Goal: Task Accomplishment & Management: Use online tool/utility

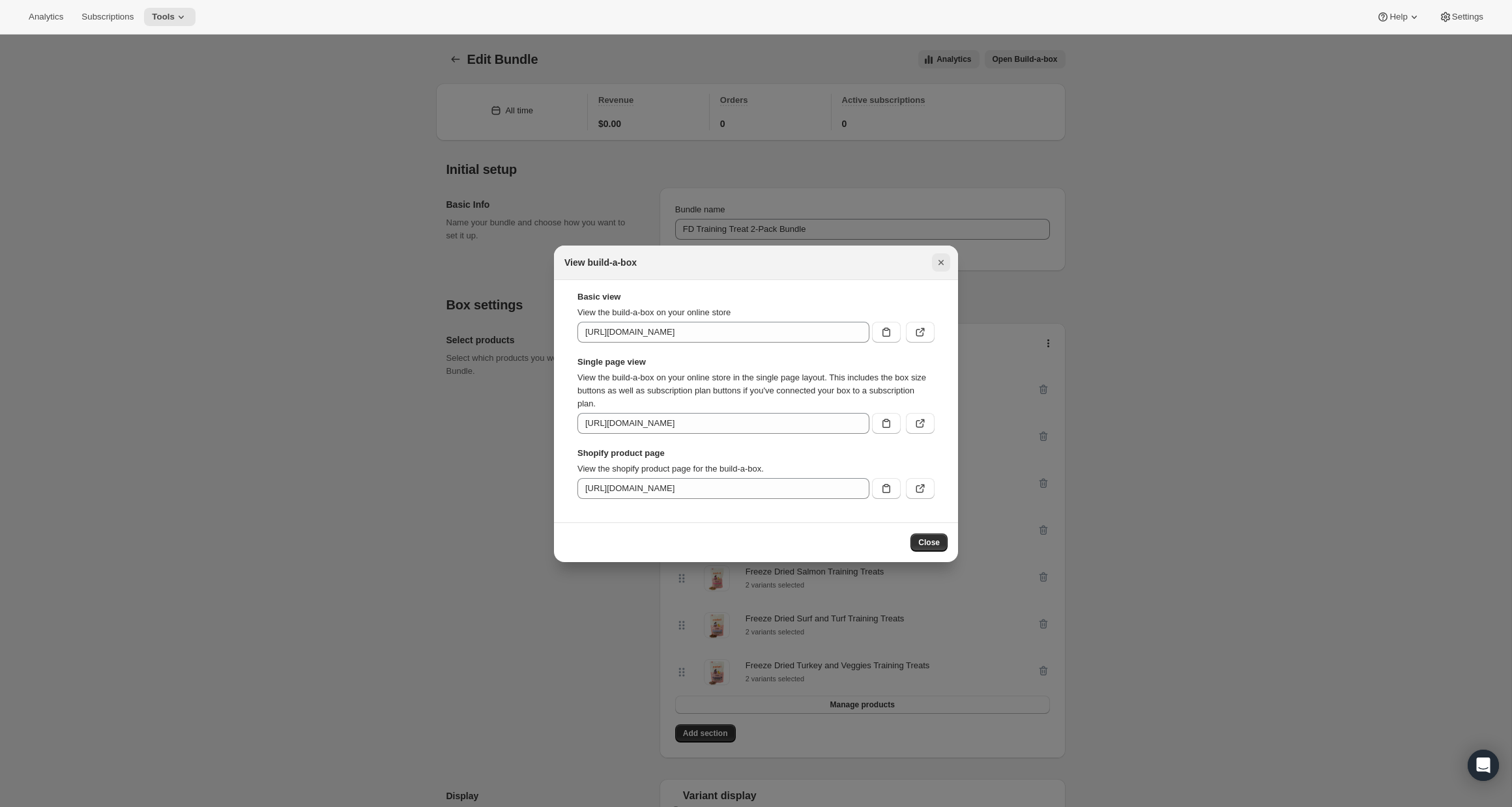
click at [937, 257] on icon "Close" at bounding box center [941, 262] width 13 height 13
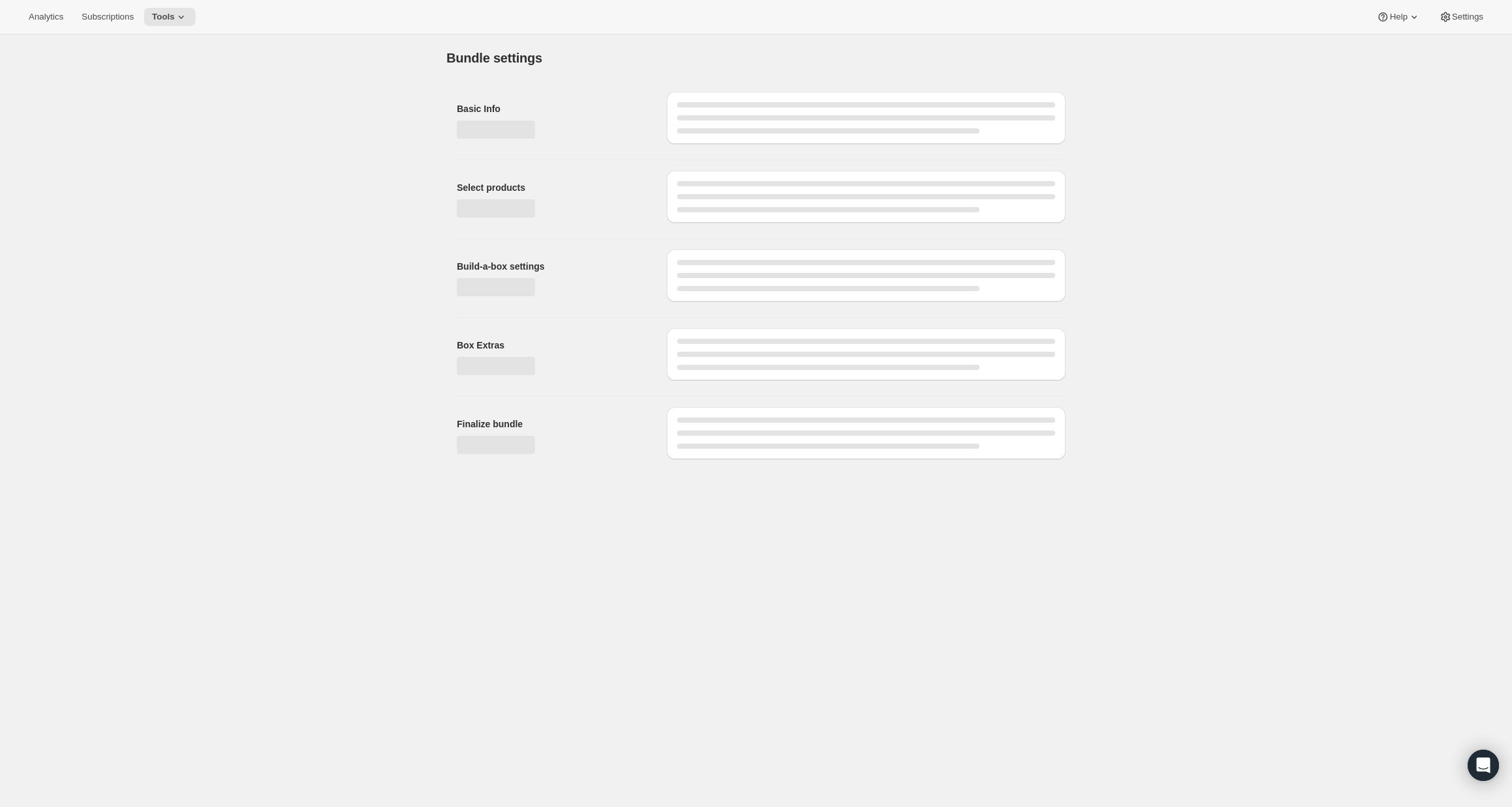
type input "FD Training Treat 2-Pack Bundle"
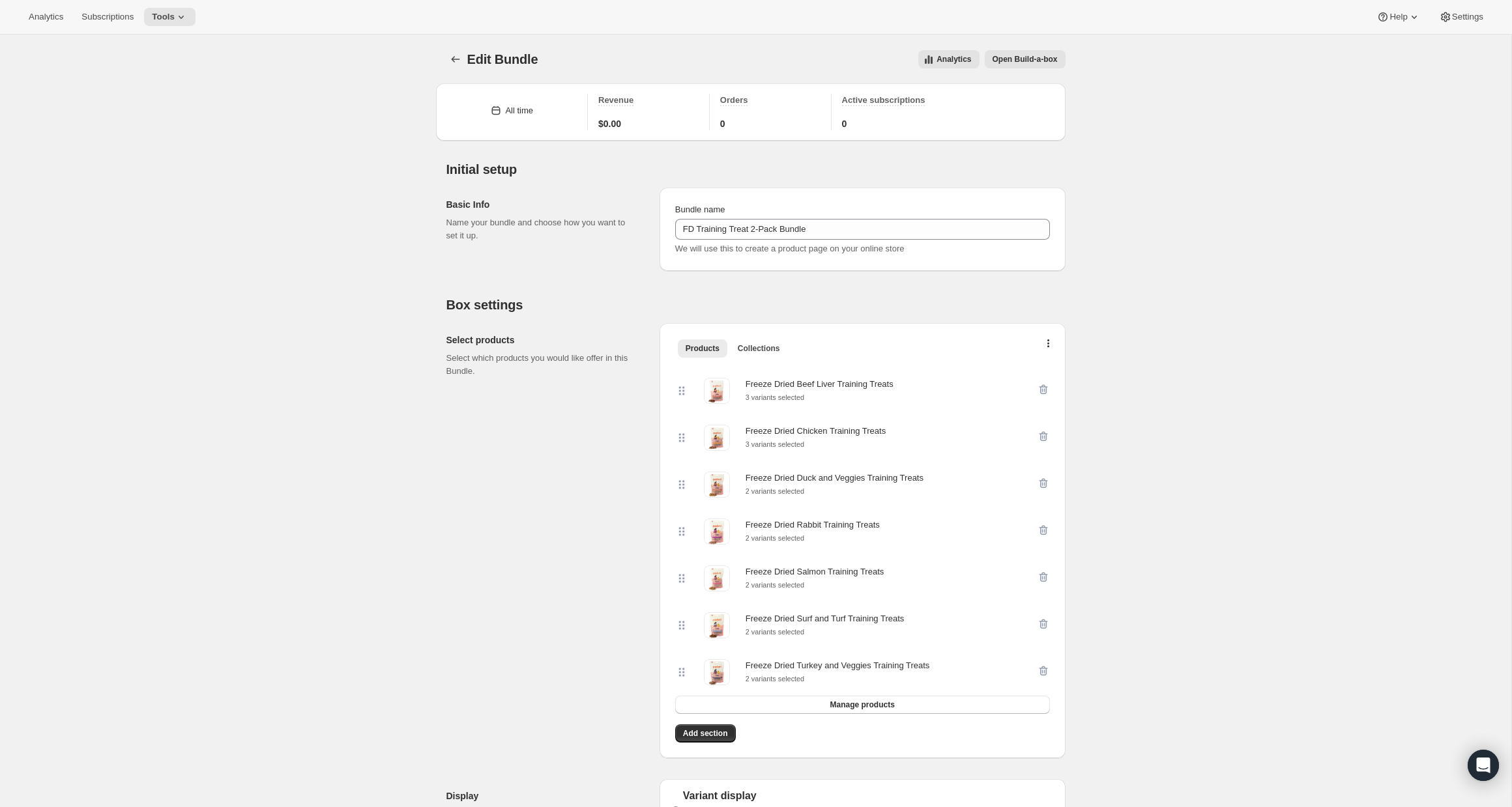
click at [1011, 59] on span "Open Build-a-box" at bounding box center [1025, 60] width 65 height 11
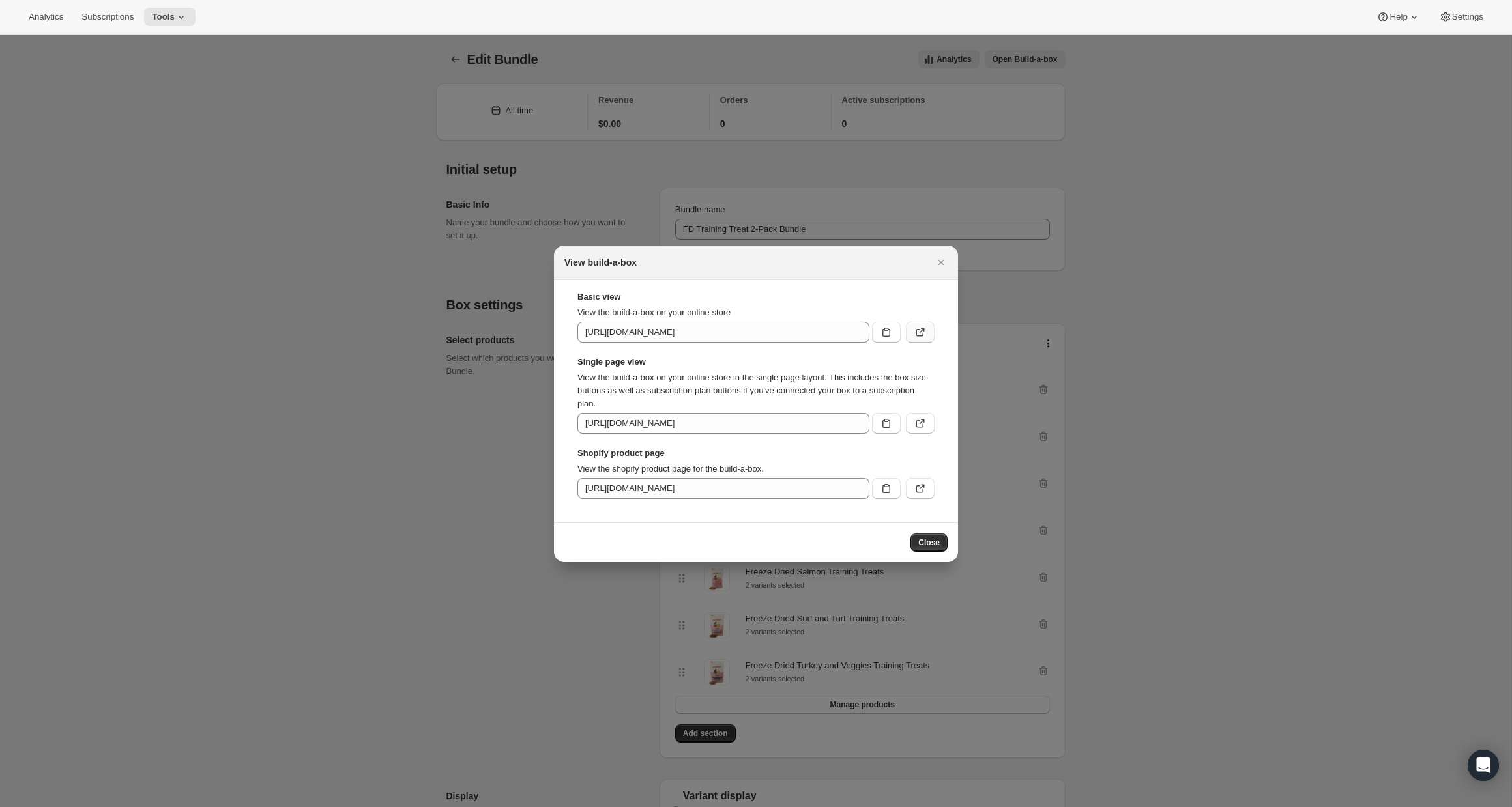
click at [920, 331] on icon ":r2l:" at bounding box center [920, 332] width 13 height 13
click at [944, 260] on icon "Close" at bounding box center [941, 262] width 13 height 13
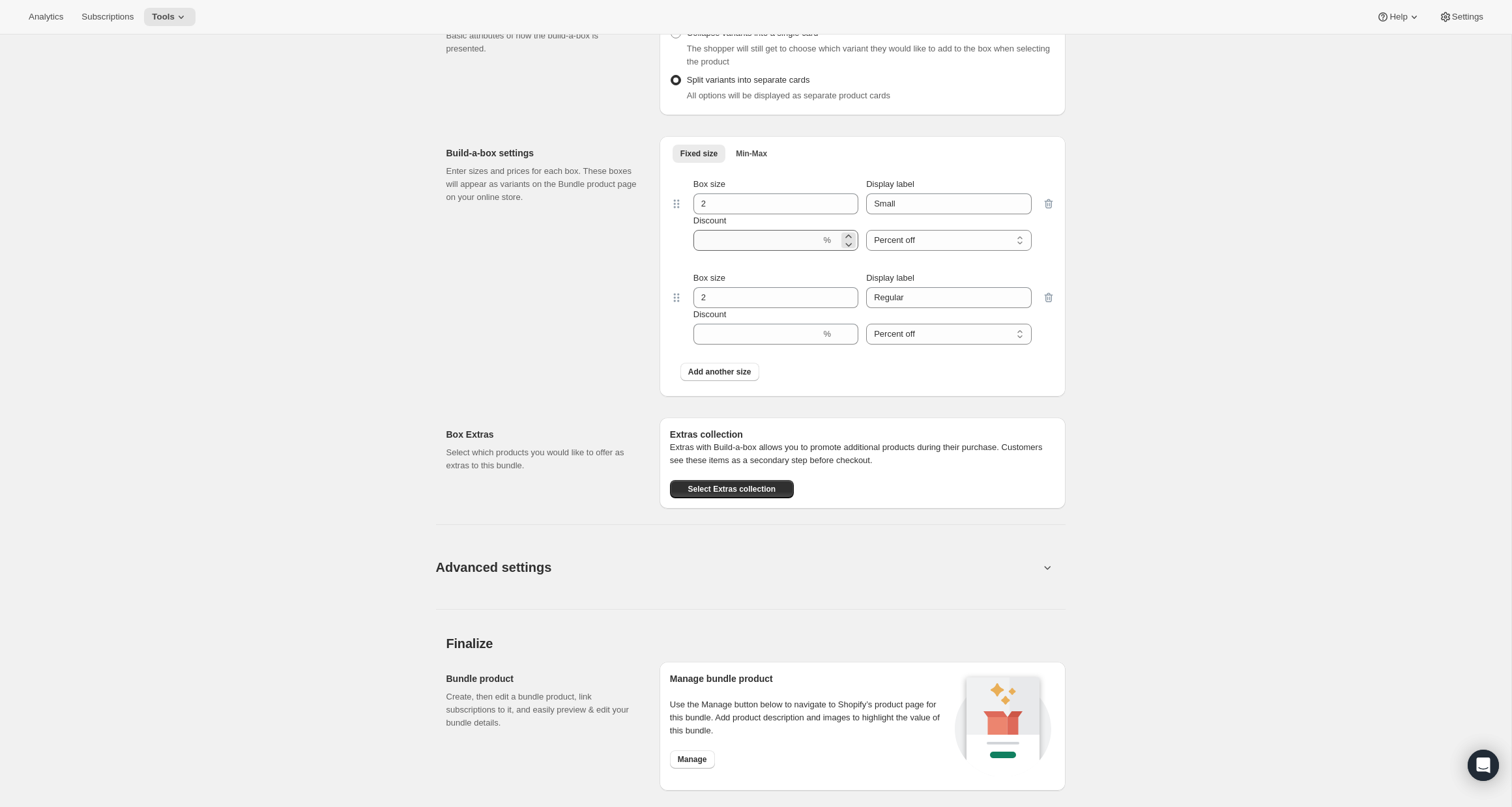
scroll to position [783, 0]
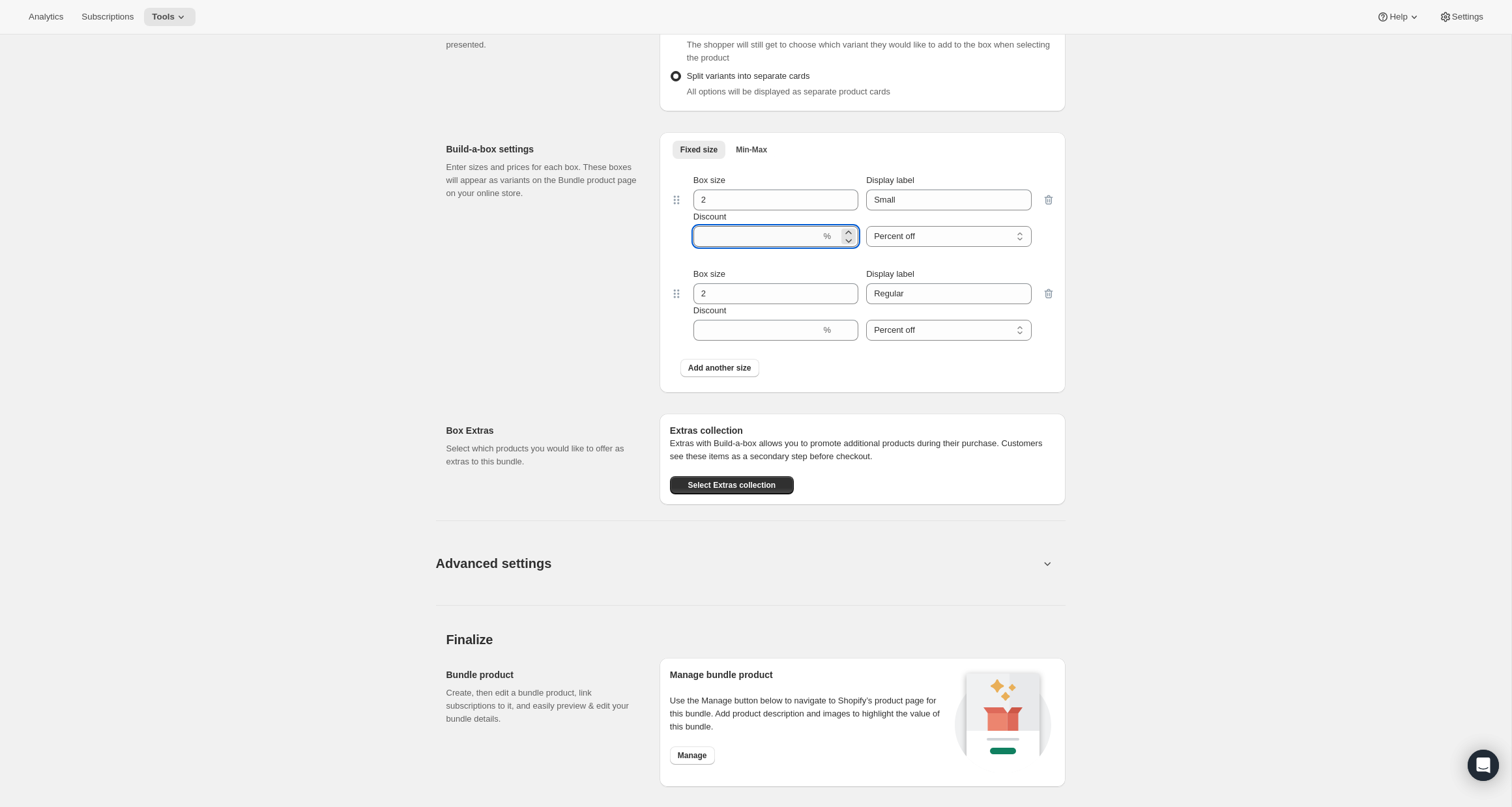
click at [753, 244] on input "Discount" at bounding box center [756, 236] width 127 height 21
type input "10"
click at [750, 336] on input "Discount" at bounding box center [756, 330] width 127 height 21
type input "20"
click at [1139, 307] on div "Edit Bundle. This page is ready Edit Bundle Analytics Open Build-a-box More act…" at bounding box center [756, 103] width 1511 height 1703
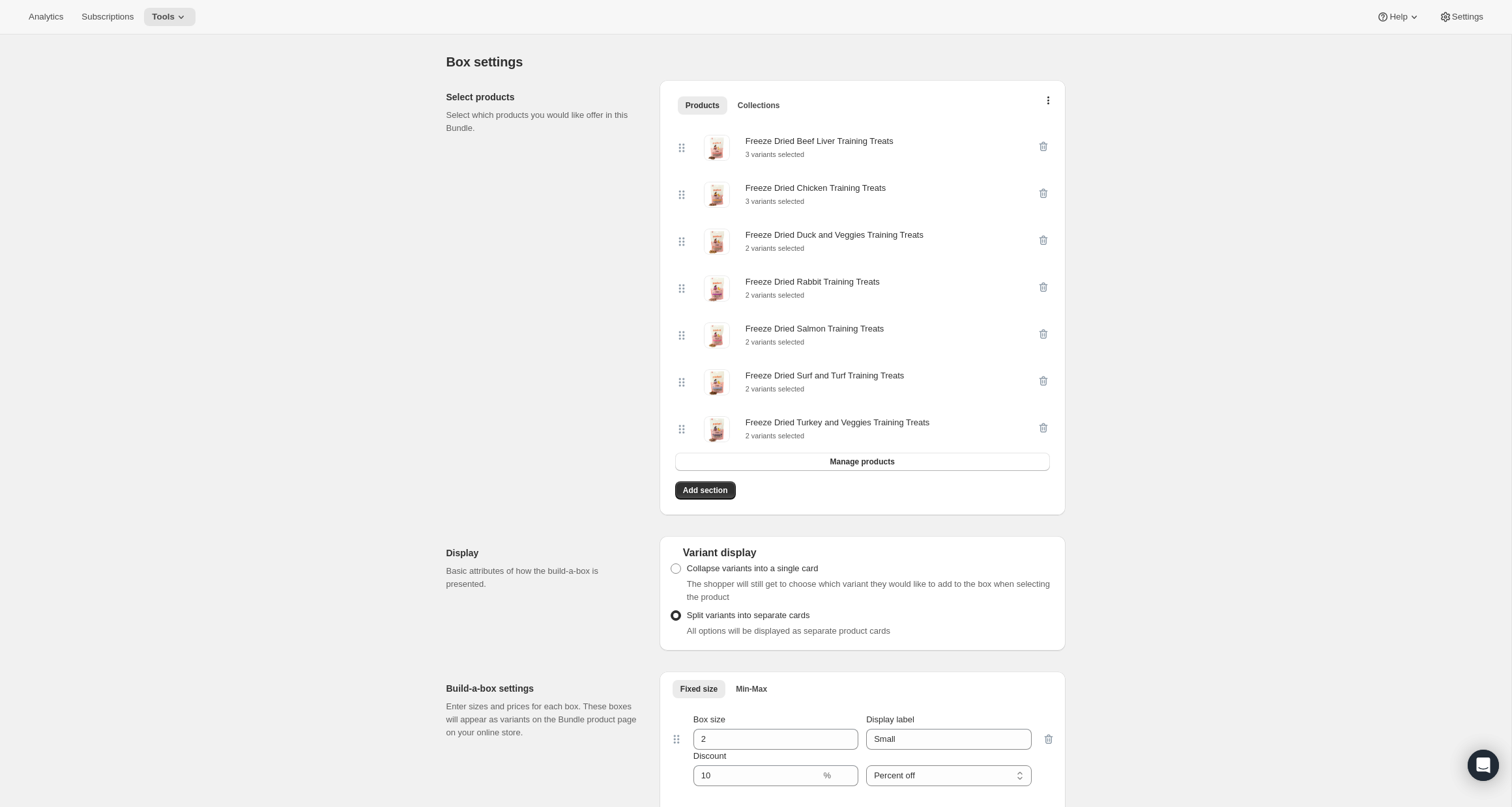
scroll to position [0, 0]
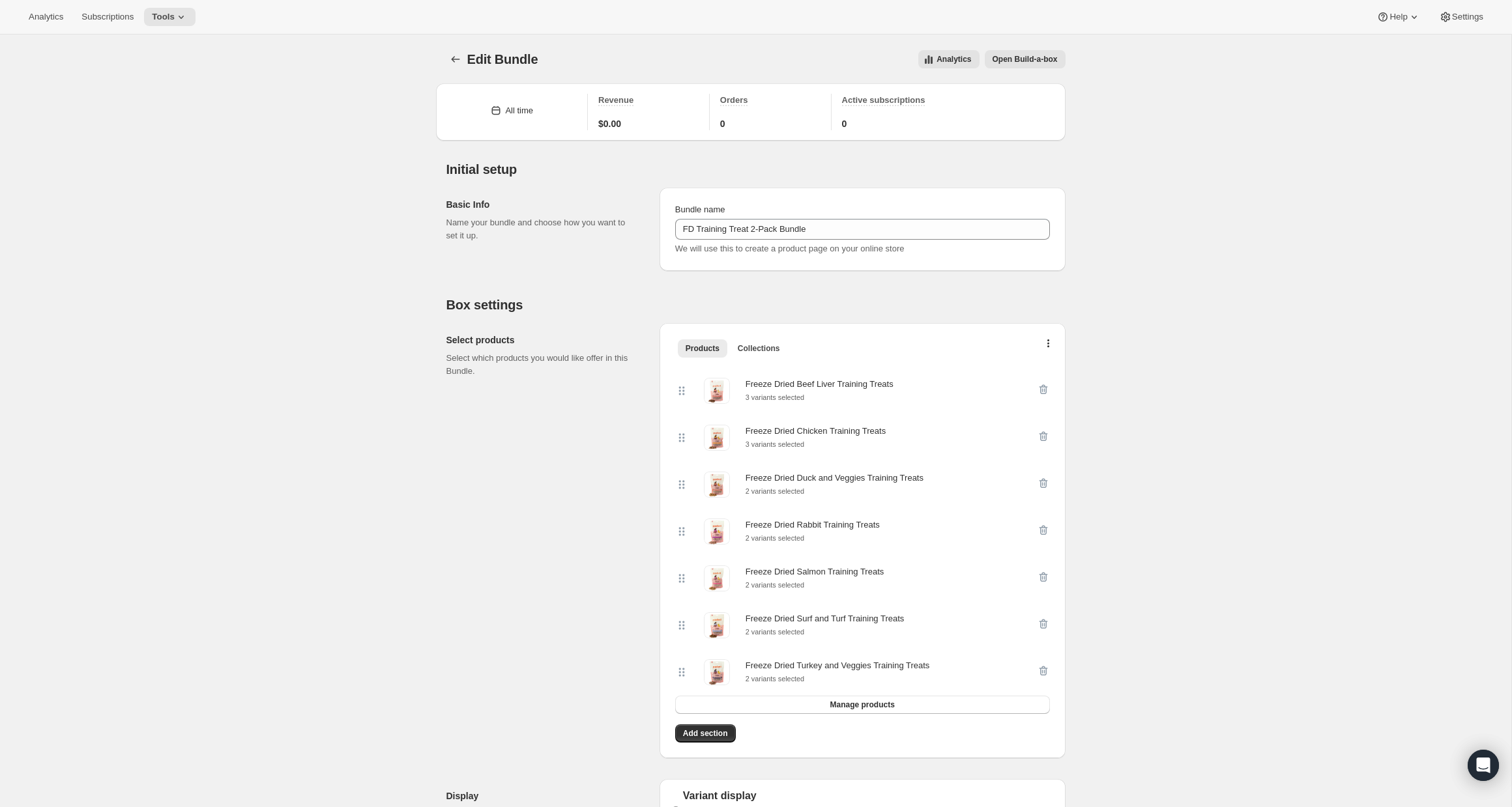
click at [1015, 59] on span "Open Build-a-box" at bounding box center [1025, 60] width 65 height 11
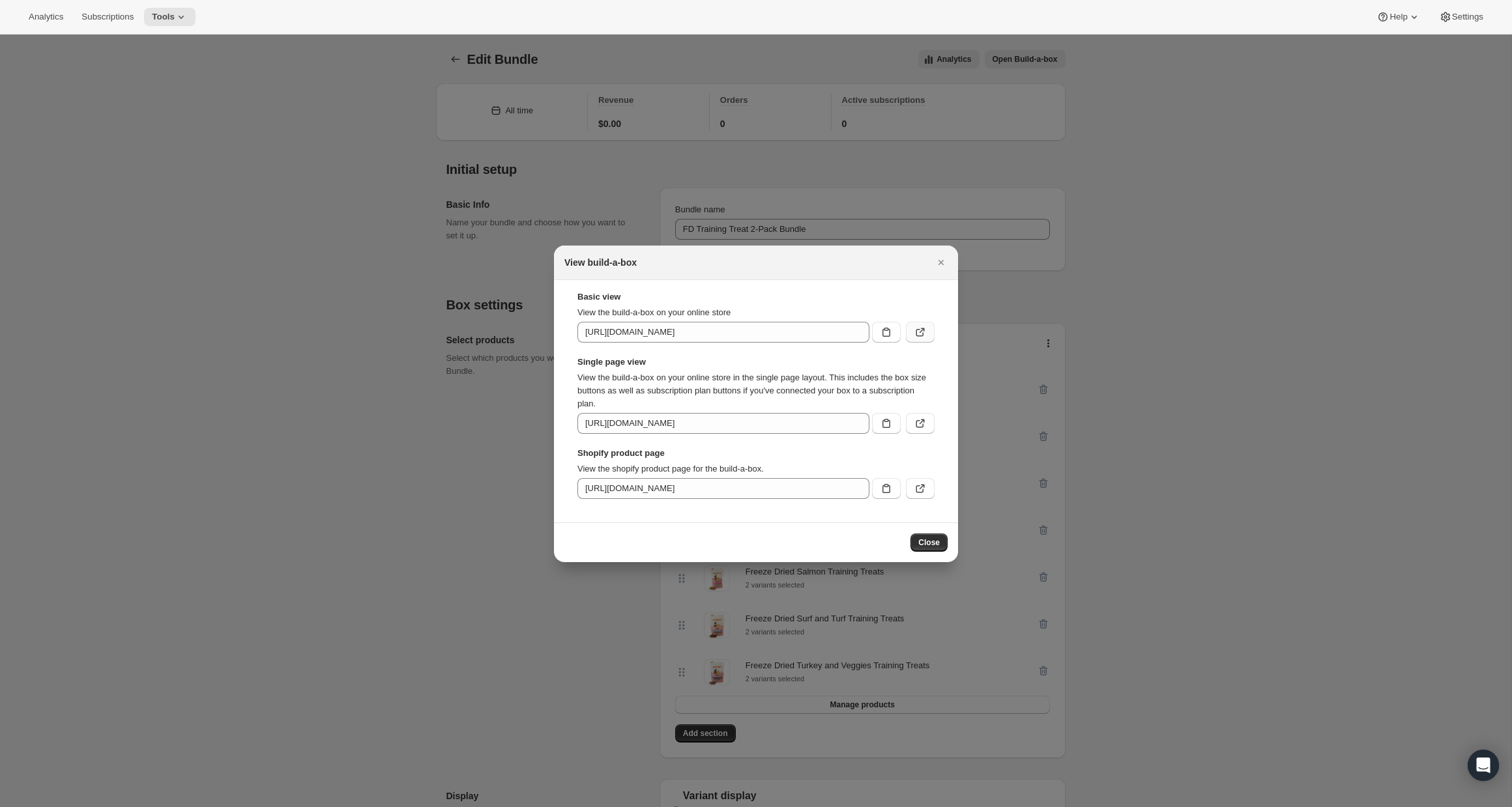
click at [913, 340] on button ":r2l:" at bounding box center [920, 332] width 29 height 21
click at [946, 260] on icon "Close" at bounding box center [941, 262] width 13 height 13
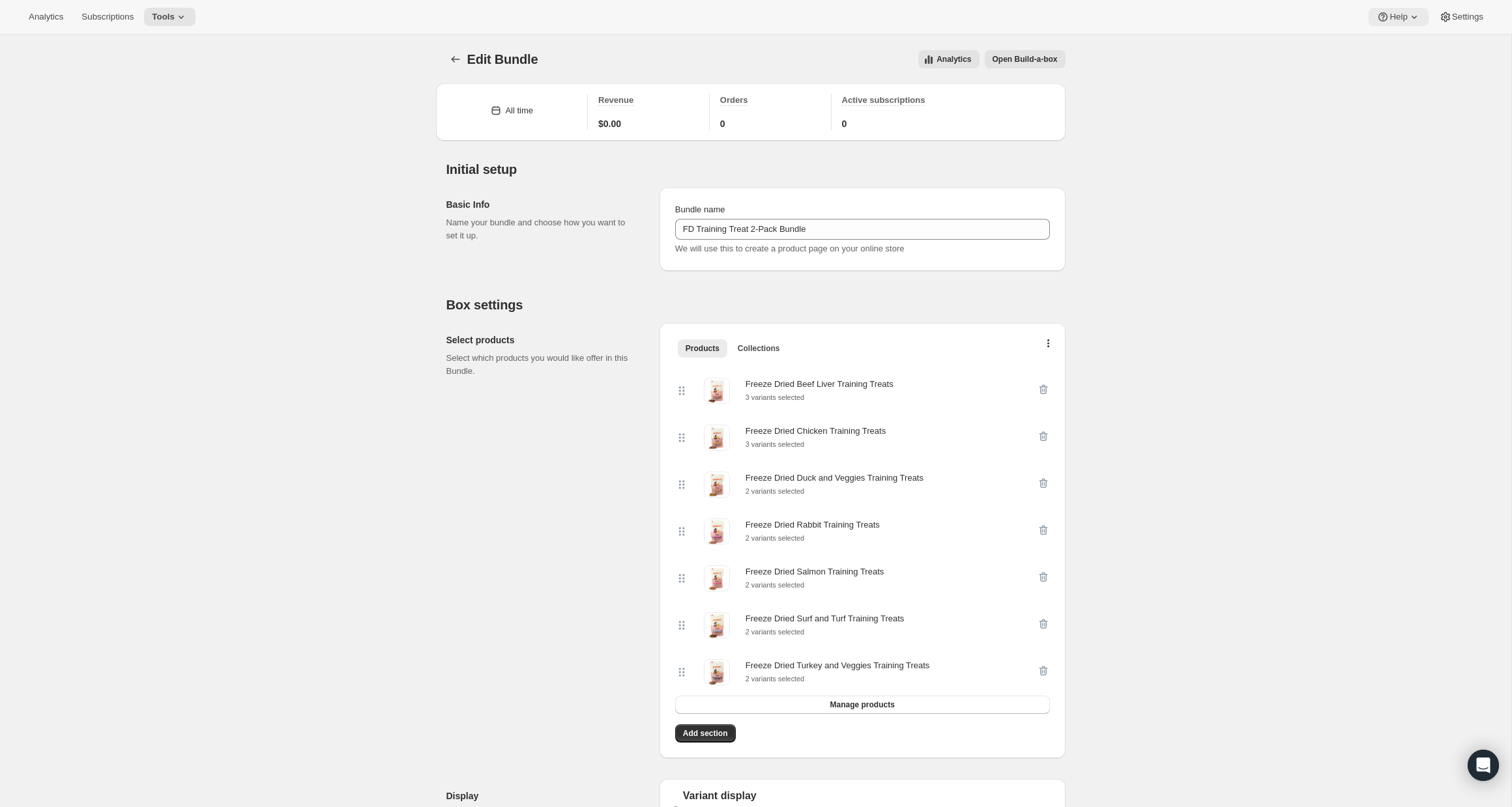
click at [1410, 20] on icon at bounding box center [1413, 17] width 13 height 13
click at [1395, 69] on span "Help Center" at bounding box center [1395, 66] width 45 height 10
